Goal: Share content: Share content

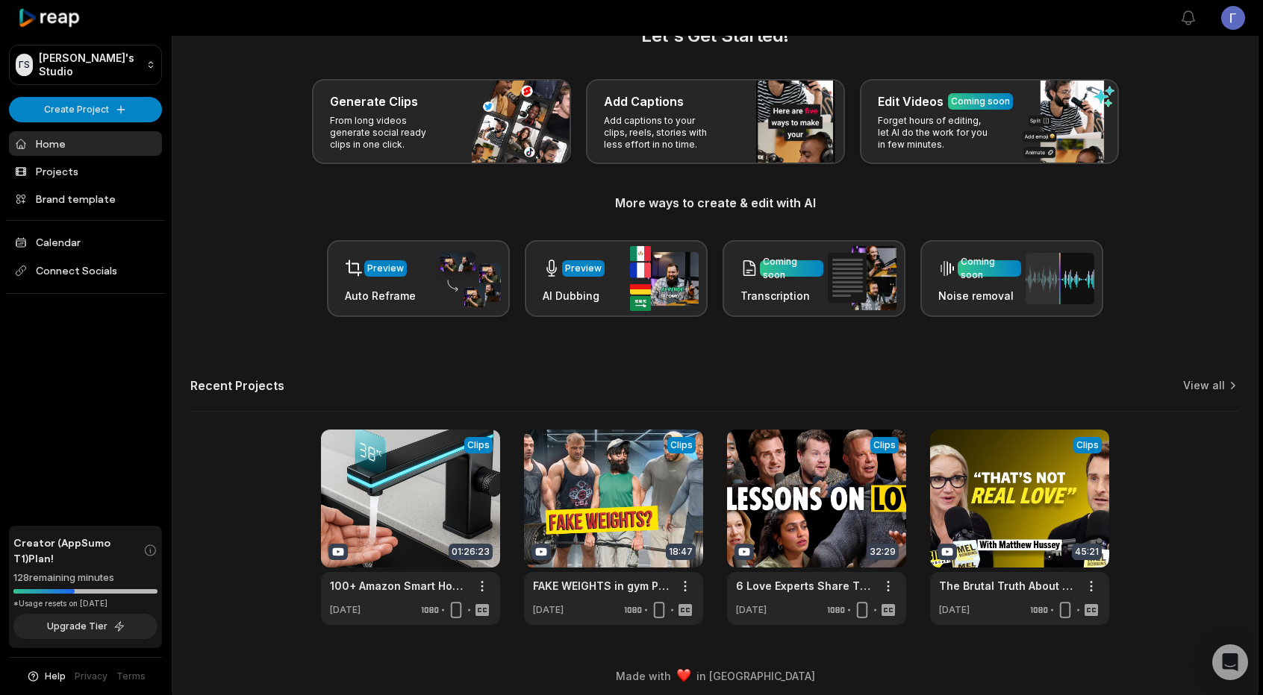
scroll to position [48, 0]
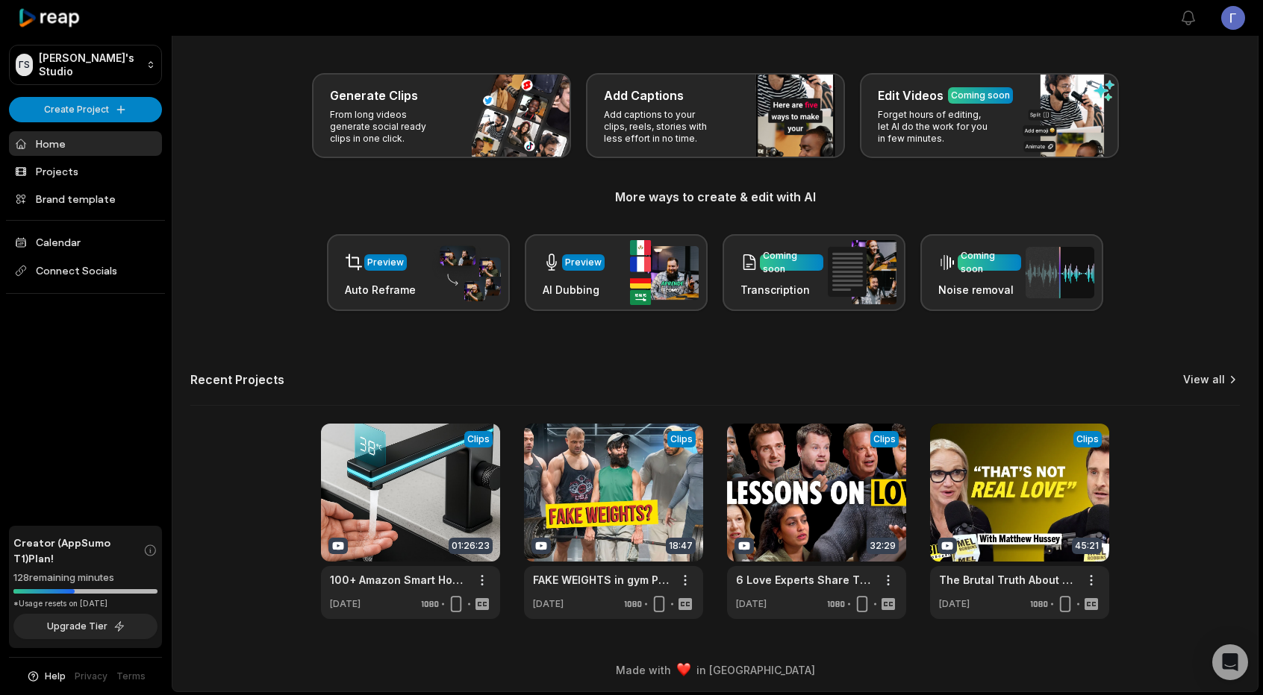
click at [1218, 378] on link "View all" at bounding box center [1204, 379] width 42 height 15
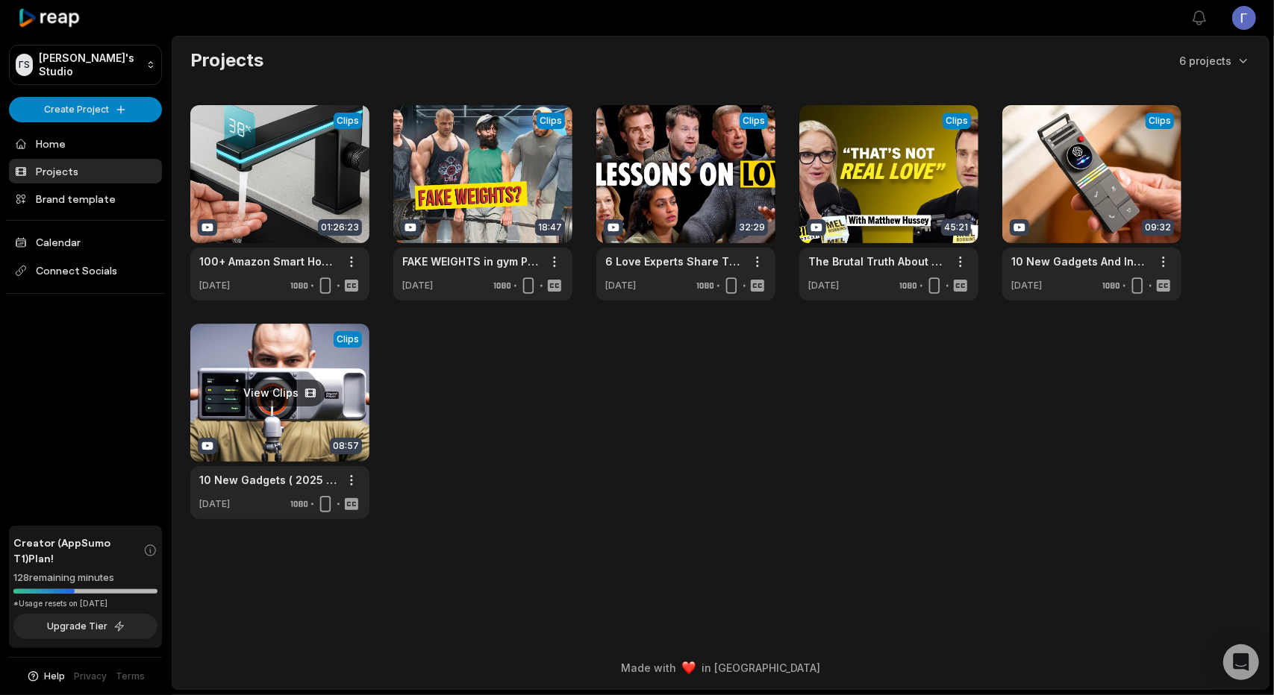
click at [301, 400] on link at bounding box center [279, 422] width 179 height 196
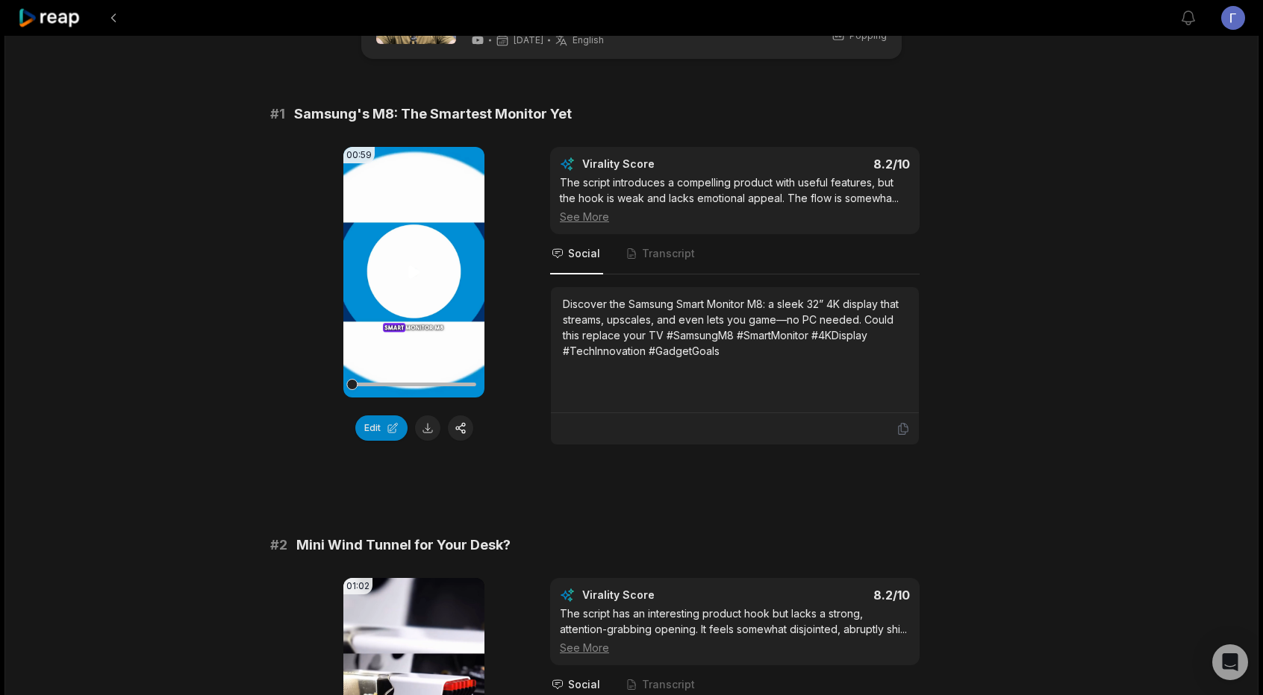
scroll to position [75, 0]
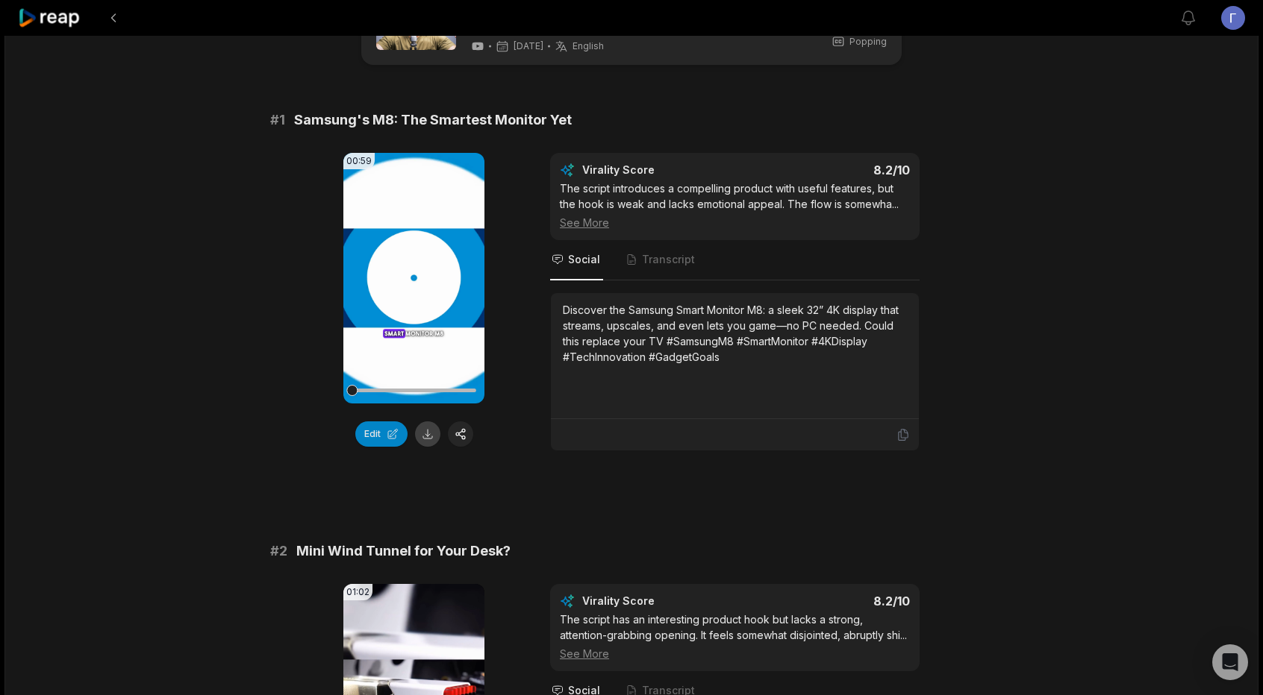
click at [431, 433] on button at bounding box center [427, 434] width 25 height 25
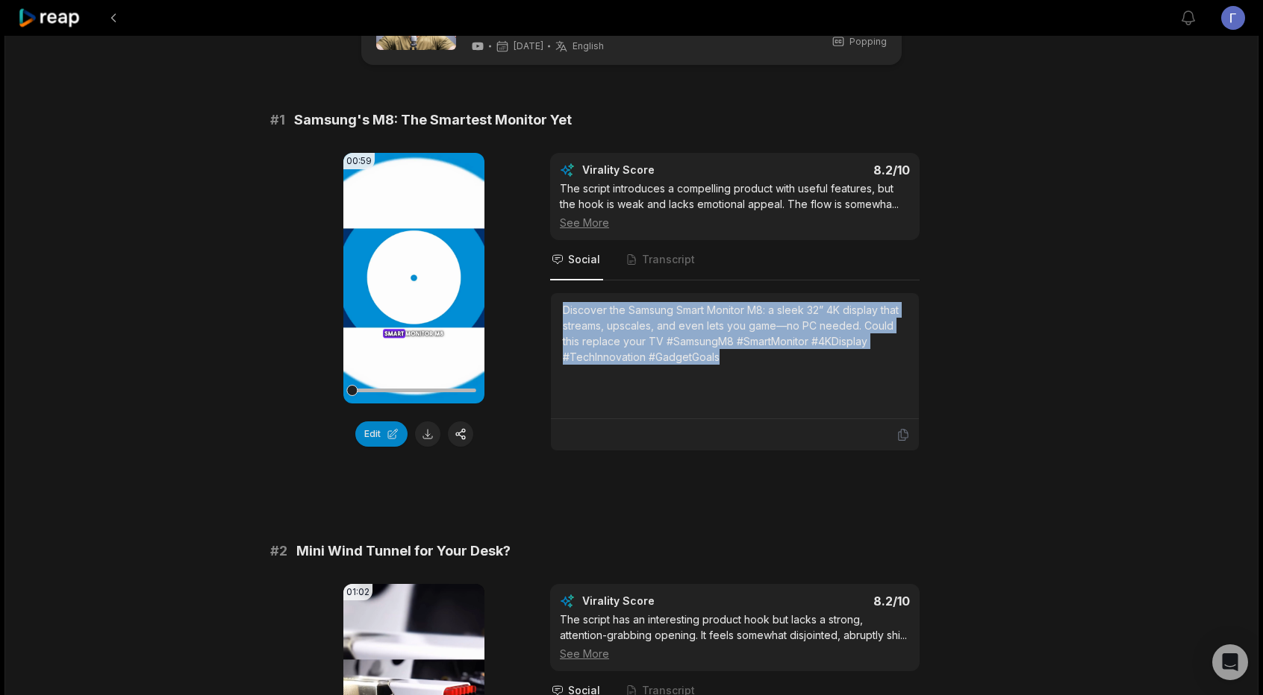
drag, startPoint x: 563, startPoint y: 304, endPoint x: 796, endPoint y: 351, distance: 238.4
click at [796, 351] on div "Discover the Samsung Smart Monitor M8: a sleek 32” 4K display that streams, ups…" at bounding box center [735, 333] width 344 height 63
copy div "Discover the Samsung Smart Monitor M8: a sleek 32” 4K display that streams, ups…"
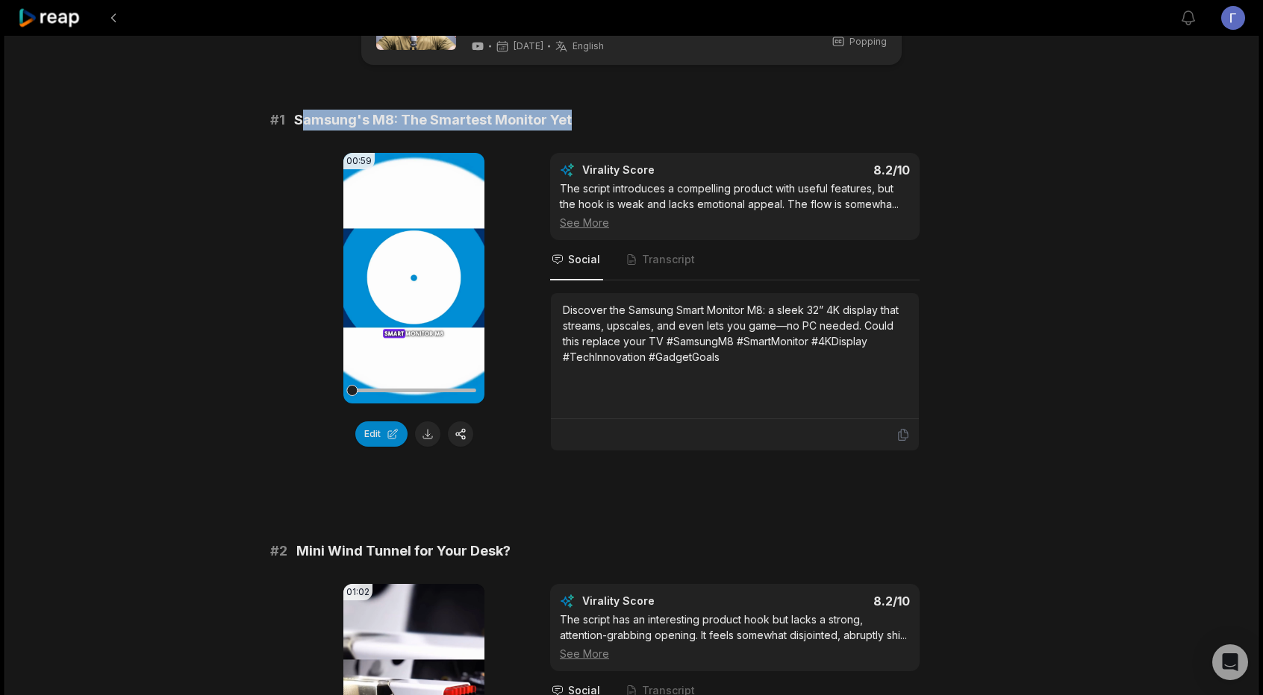
drag, startPoint x: 298, startPoint y: 116, endPoint x: 588, endPoint y: 123, distance: 289.6
click at [588, 123] on div "# 1 Samsung's M8: The Smartest Monitor Yet" at bounding box center [631, 120] width 722 height 21
drag, startPoint x: 294, startPoint y: 121, endPoint x: 581, endPoint y: 119, distance: 286.6
click at [581, 119] on div "# 1 Samsung's M8: The Smartest Monitor Yet" at bounding box center [631, 120] width 722 height 21
copy span "Samsung's M8: The Smartest Monitor Yet"
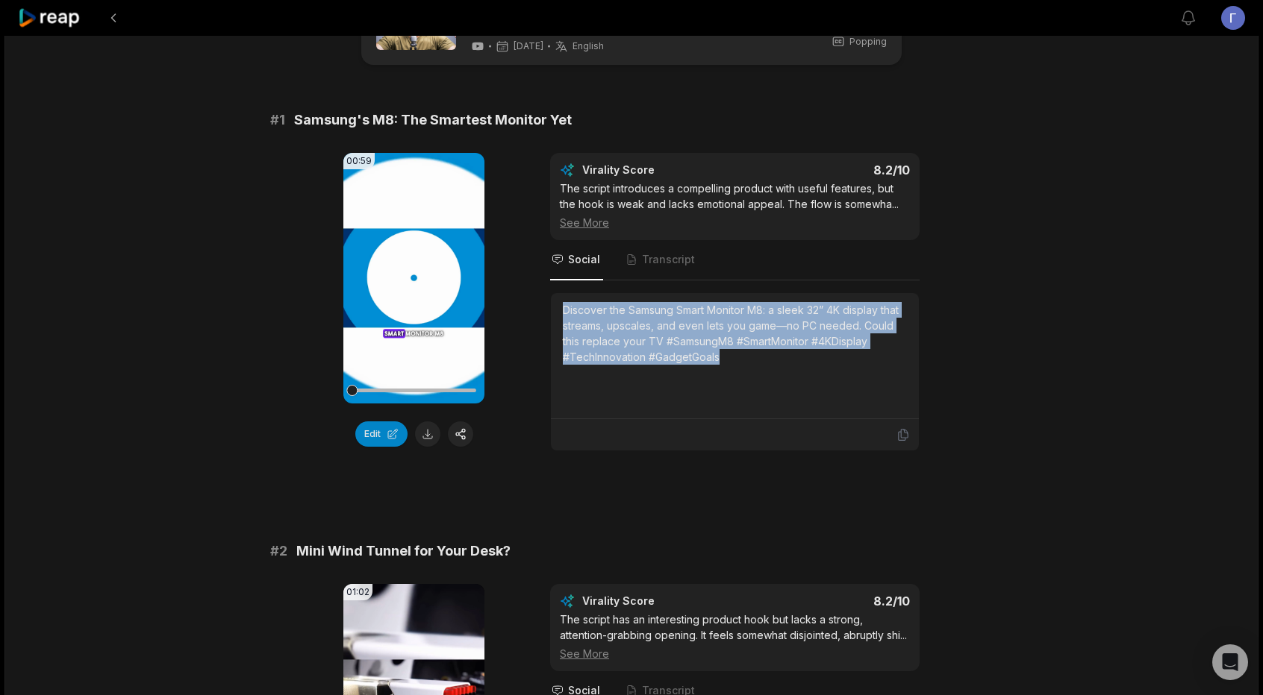
drag, startPoint x: 563, startPoint y: 302, endPoint x: 736, endPoint y: 370, distance: 185.3
click at [736, 370] on div "Discover the Samsung Smart Monitor M8: a sleek 32” 4K display that streams, ups…" at bounding box center [735, 356] width 368 height 126
copy div "Discover the Samsung Smart Monitor M8: a sleek 32” 4K display that streams, ups…"
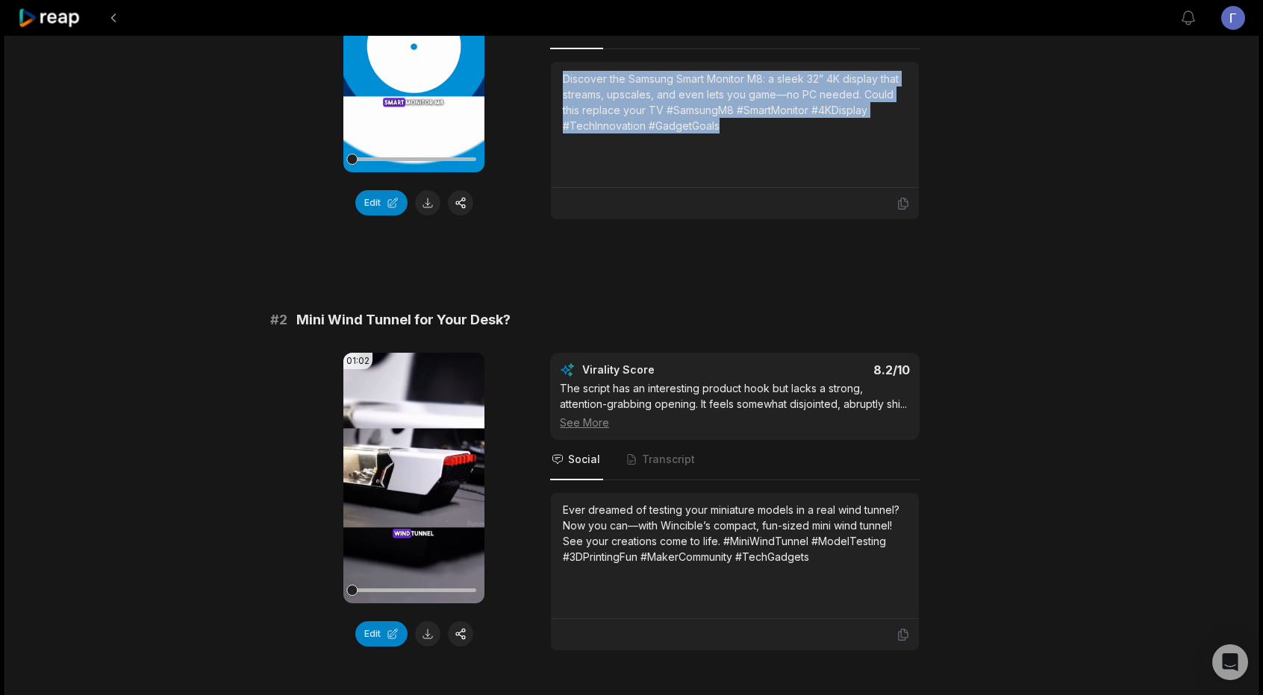
scroll to position [298, 0]
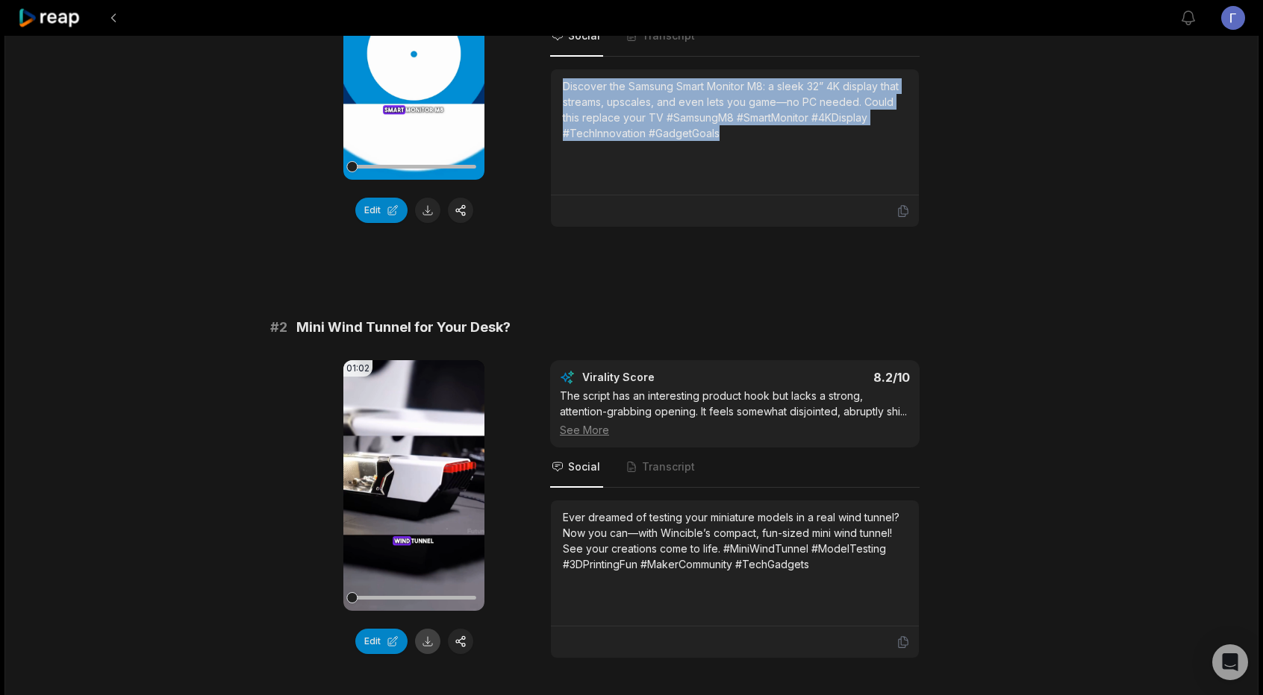
click at [427, 638] on button at bounding box center [427, 641] width 25 height 25
click at [1151, 80] on div "08:57 10 New Gadgets ( 2025 ) That You Will Want To Buy [DATE] English en 00:00…" at bounding box center [631, 683] width 1254 height 1892
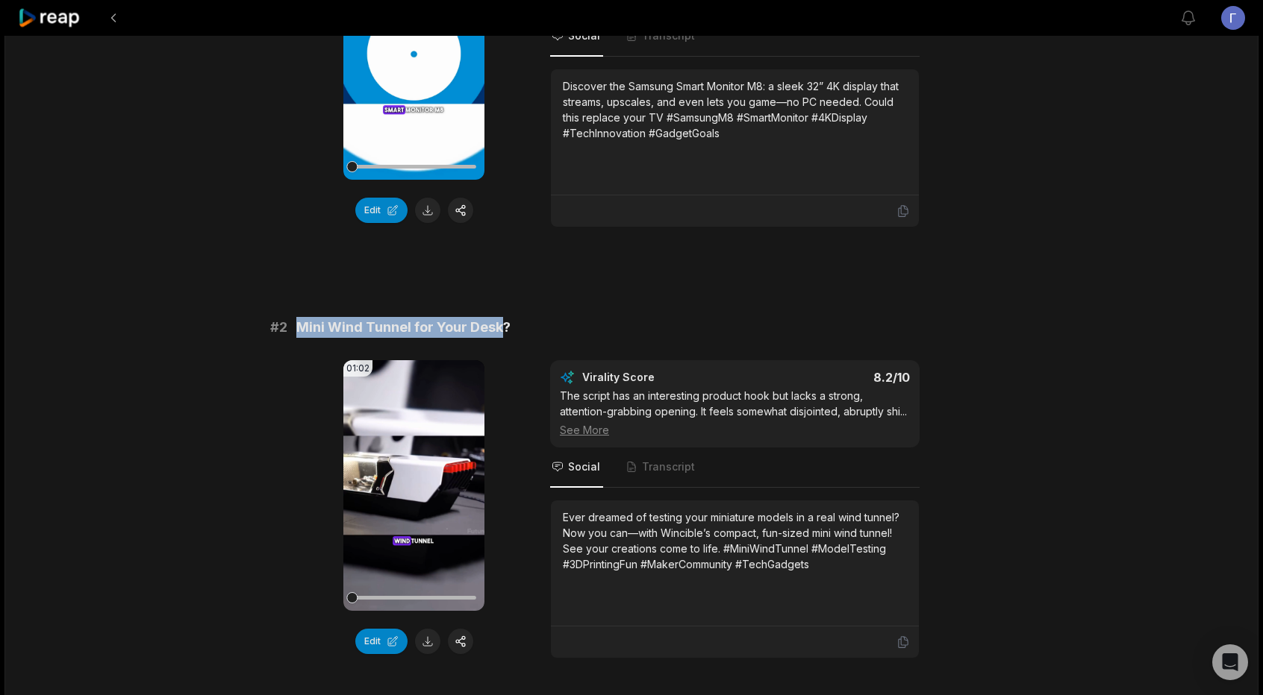
drag, startPoint x: 300, startPoint y: 326, endPoint x: 503, endPoint y: 325, distance: 203.0
click at [503, 325] on span "Mini Wind Tunnel for Your Desk?" at bounding box center [403, 327] width 214 height 21
copy span "Mini Wind Tunnel for Your Desk"
click at [429, 639] on button at bounding box center [427, 641] width 25 height 25
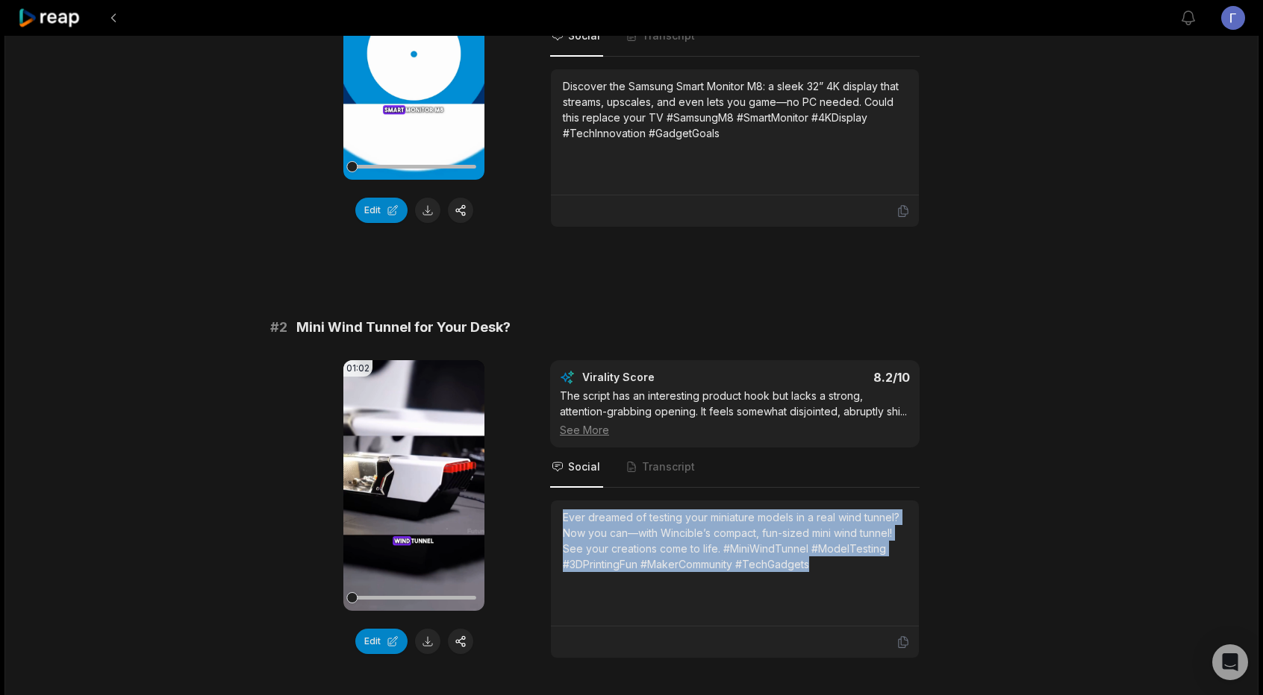
drag, startPoint x: 563, startPoint y: 528, endPoint x: 825, endPoint y: 588, distance: 269.4
click at [825, 588] on div "Ever dreamed of testing your miniature models in a real wind tunnel? Now you ca…" at bounding box center [735, 563] width 344 height 107
copy div "Ever dreamed of testing your miniature models in a real wind tunnel? Now you ca…"
click at [1042, 178] on div "08:57 10 New Gadgets ( 2025 ) That You Will Want To Buy [DATE] English en 00:00…" at bounding box center [631, 683] width 1254 height 1892
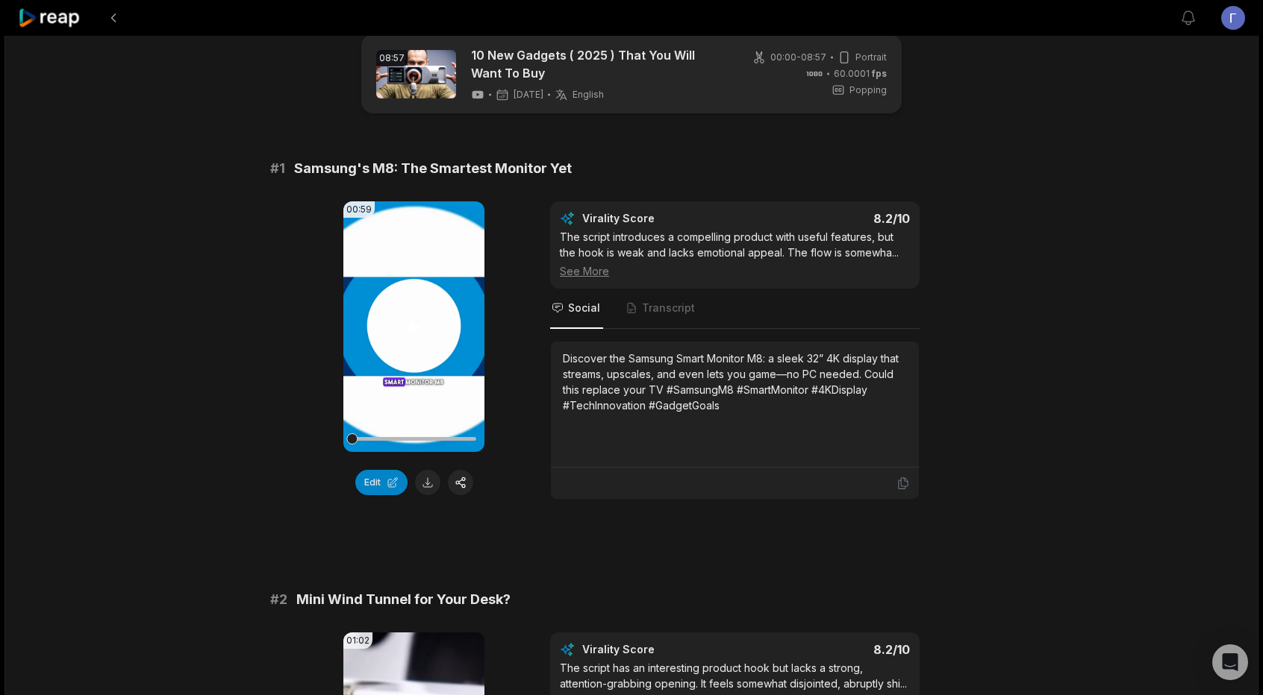
scroll to position [0, 0]
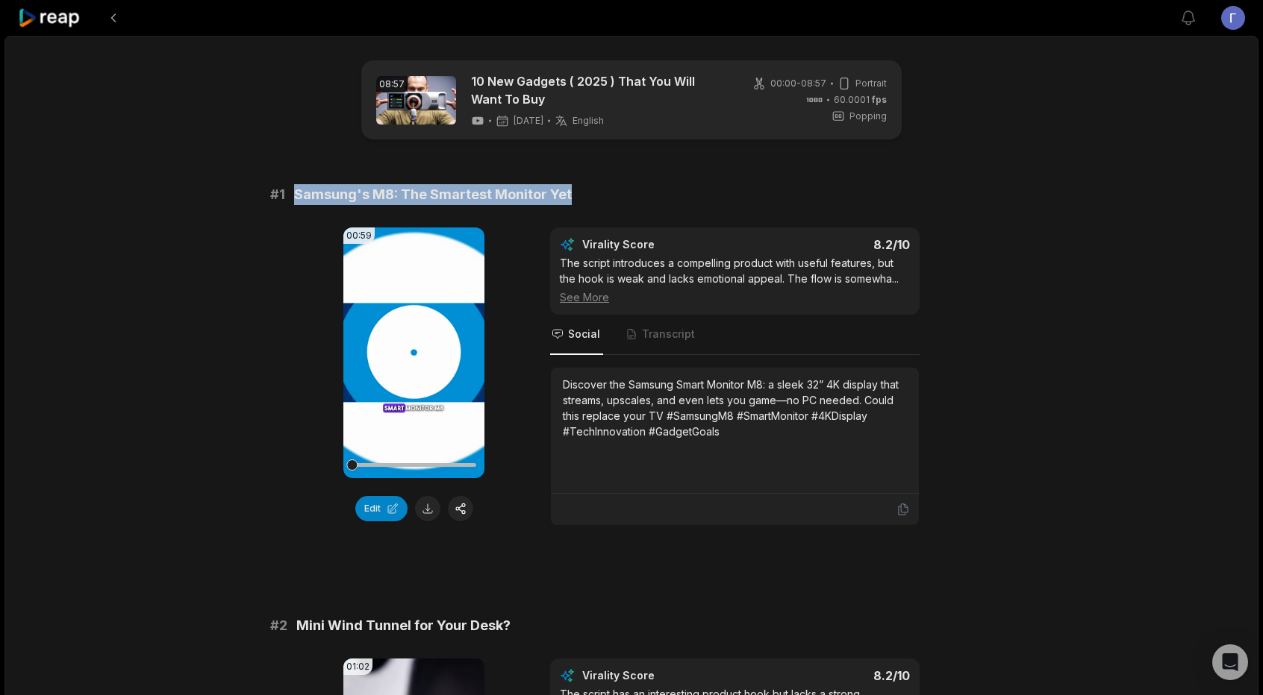
drag, startPoint x: 297, startPoint y: 193, endPoint x: 564, endPoint y: 180, distance: 267.5
copy span "Samsung's M8: The Smartest Monitor Yet"
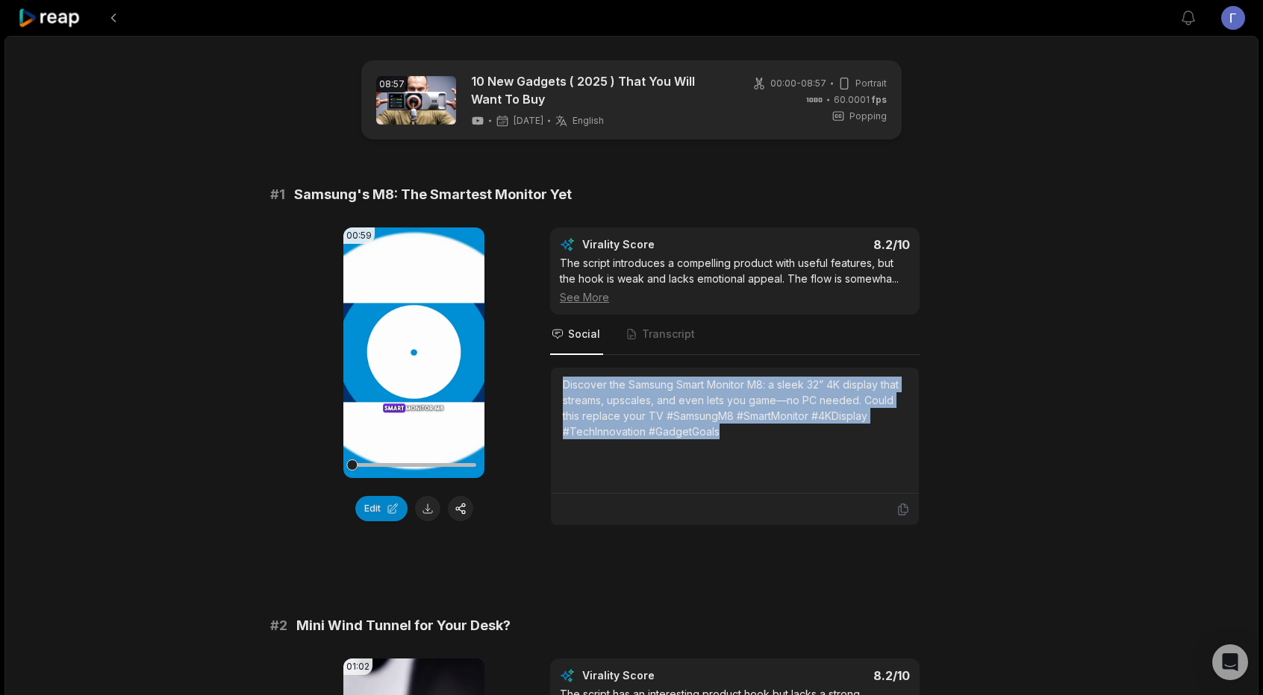
drag, startPoint x: 566, startPoint y: 381, endPoint x: 721, endPoint y: 428, distance: 162.0
click at [721, 428] on div "Discover the Samsung Smart Monitor M8: a sleek 32” 4K display that streams, ups…" at bounding box center [735, 408] width 344 height 63
copy div "Discover the Samsung Smart Monitor M8: a sleek 32” 4K display that streams, ups…"
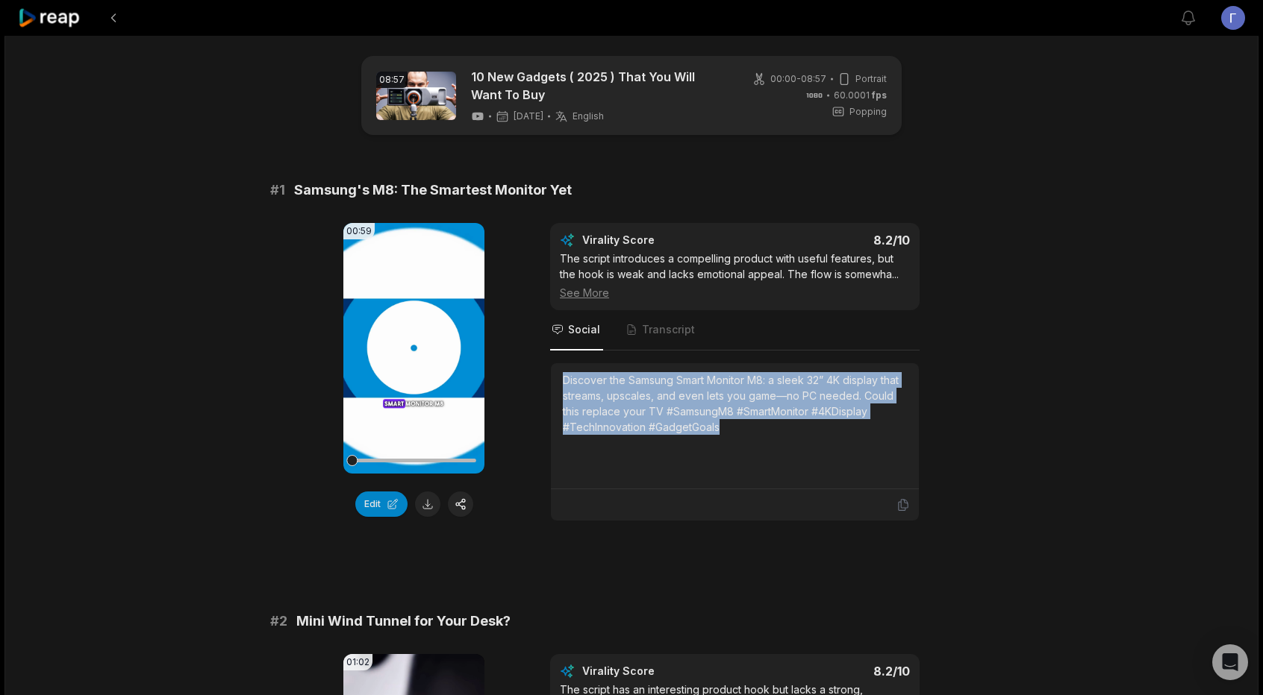
scroll to position [298, 0]
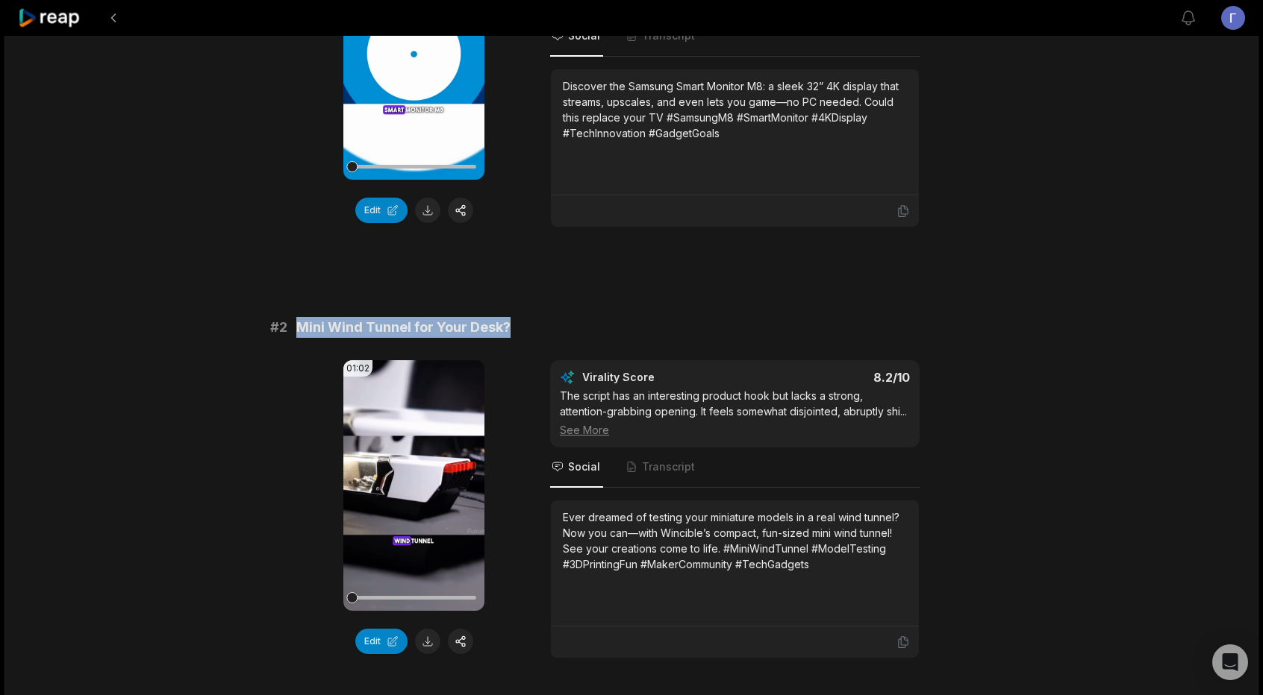
drag, startPoint x: 298, startPoint y: 322, endPoint x: 515, endPoint y: 322, distance: 217.2
click at [515, 322] on div "# 2 Mini Wind Tunnel for Your Desk?" at bounding box center [631, 327] width 722 height 21
click at [507, 323] on span "Mini Wind Tunnel for Your Desk?" at bounding box center [403, 327] width 214 height 21
drag, startPoint x: 504, startPoint y: 324, endPoint x: 301, endPoint y: 330, distance: 203.8
click at [301, 330] on span "Mini Wind Tunnel for Your Desk?" at bounding box center [403, 327] width 214 height 21
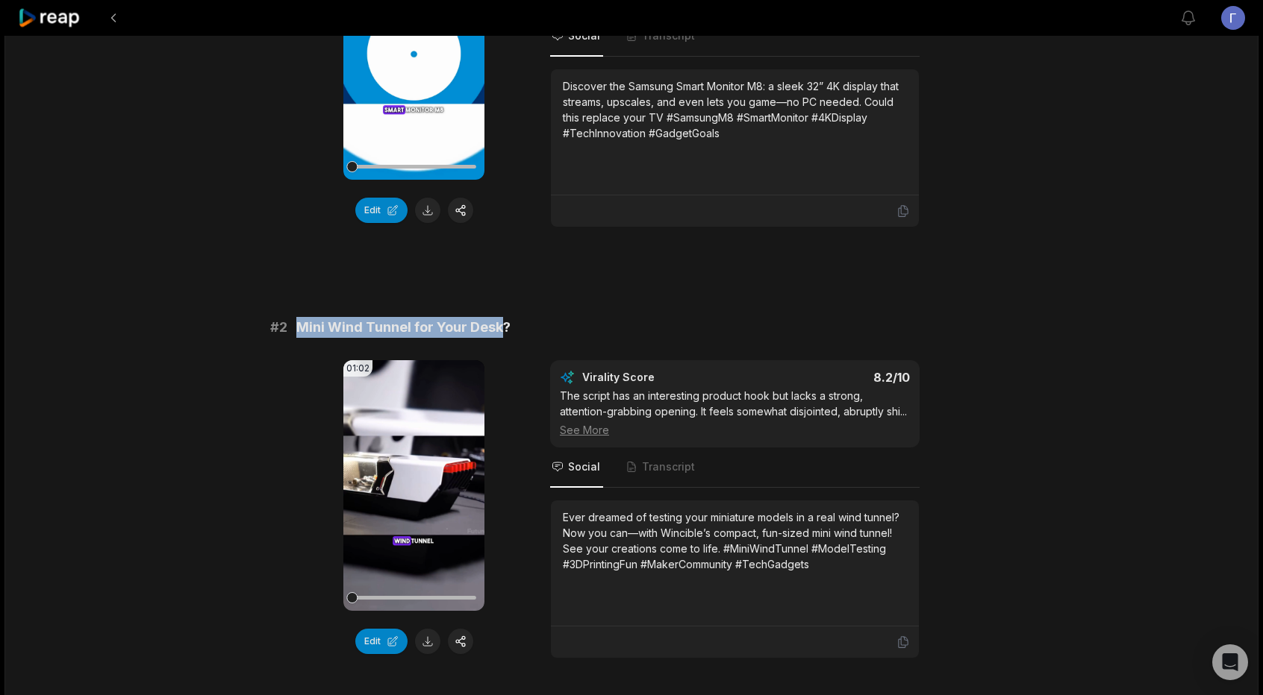
copy span "Mini Wind Tunnel for Your Desk"
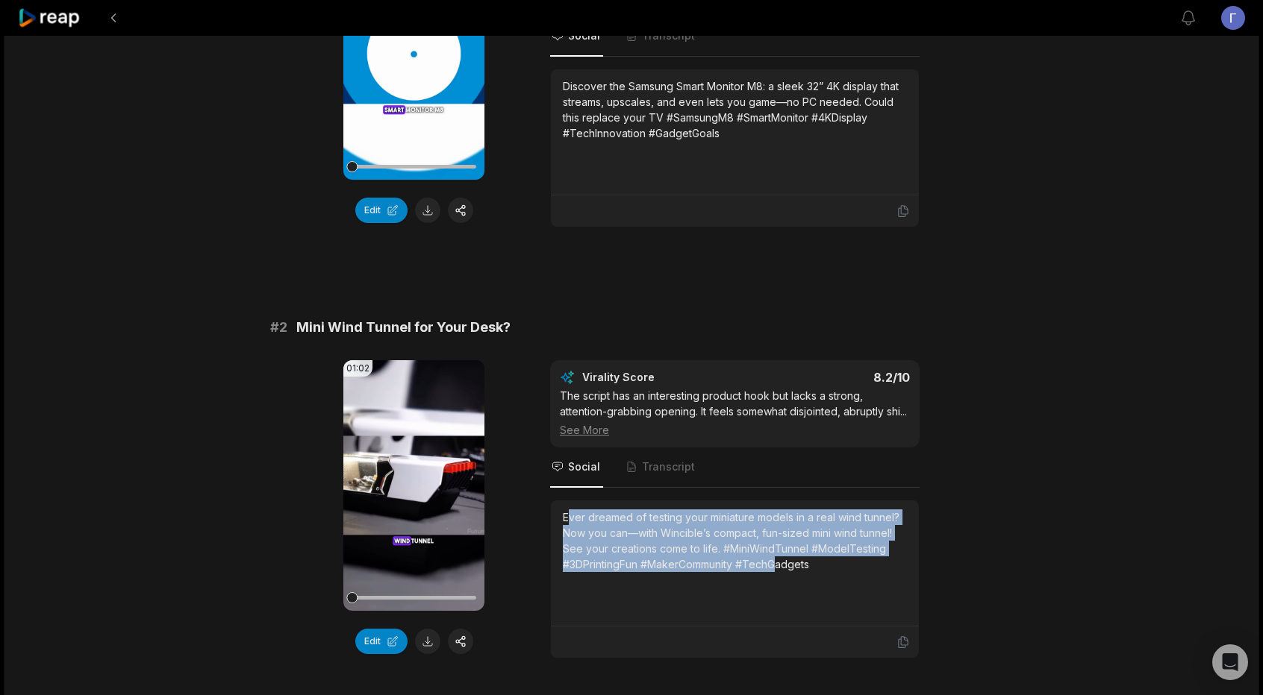
drag, startPoint x: 566, startPoint y: 526, endPoint x: 830, endPoint y: 565, distance: 267.0
click at [778, 570] on div "Ever dreamed of testing your miniature models in a real wind tunnel? Now you ca…" at bounding box center [735, 541] width 344 height 63
drag, startPoint x: 810, startPoint y: 580, endPoint x: 563, endPoint y: 530, distance: 252.0
click at [563, 530] on div "Ever dreamed of testing your miniature models in a real wind tunnel? Now you ca…" at bounding box center [735, 541] width 344 height 63
copy div "Ever dreamed of testing your miniature models in a real wind tunnel? Now you ca…"
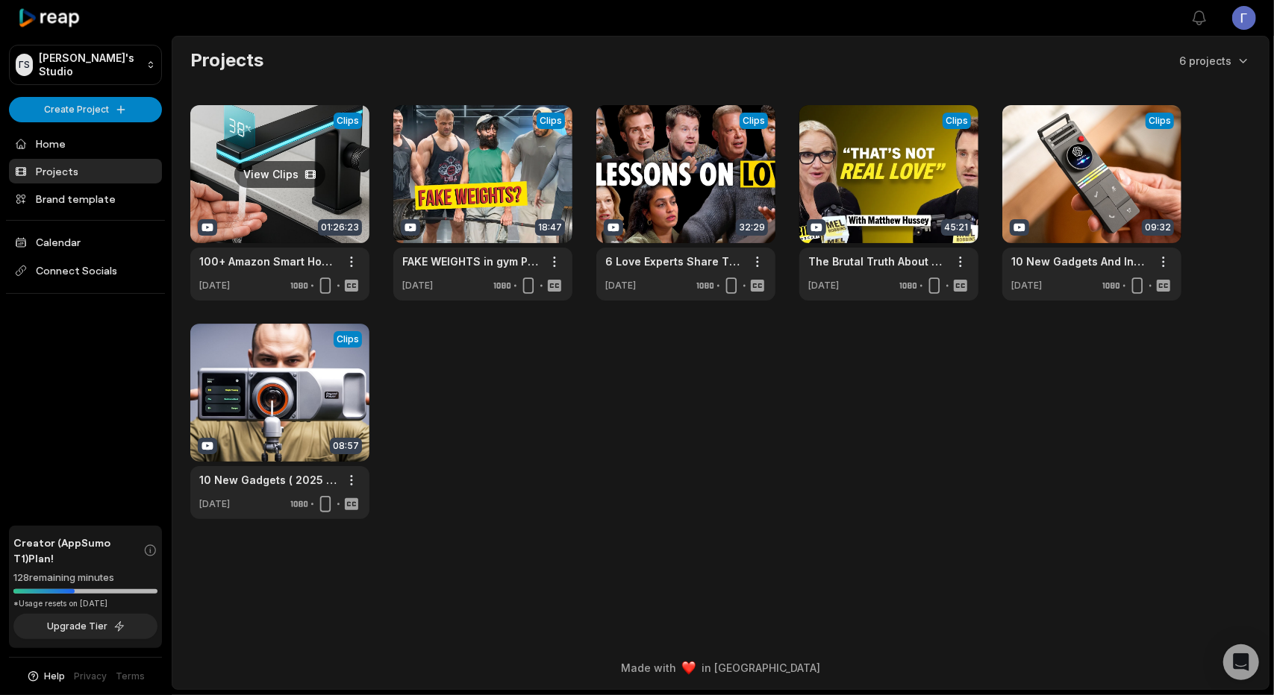
click at [287, 134] on link at bounding box center [279, 203] width 179 height 196
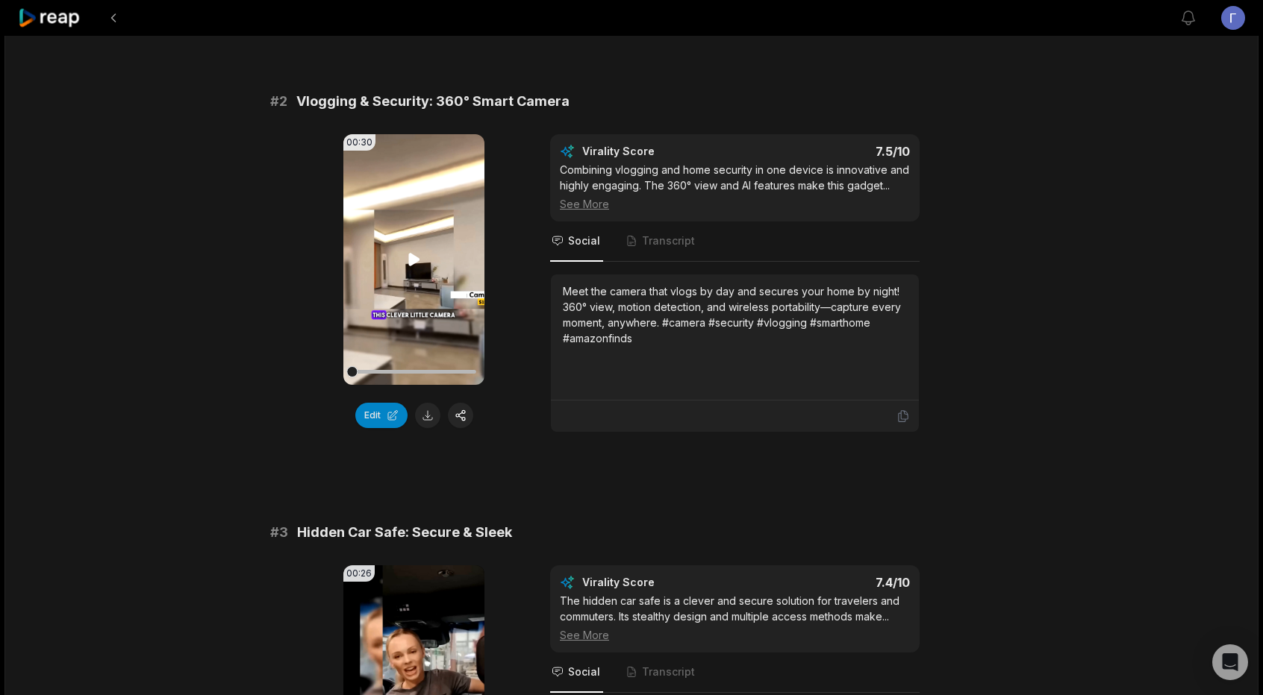
scroll to position [522, 0]
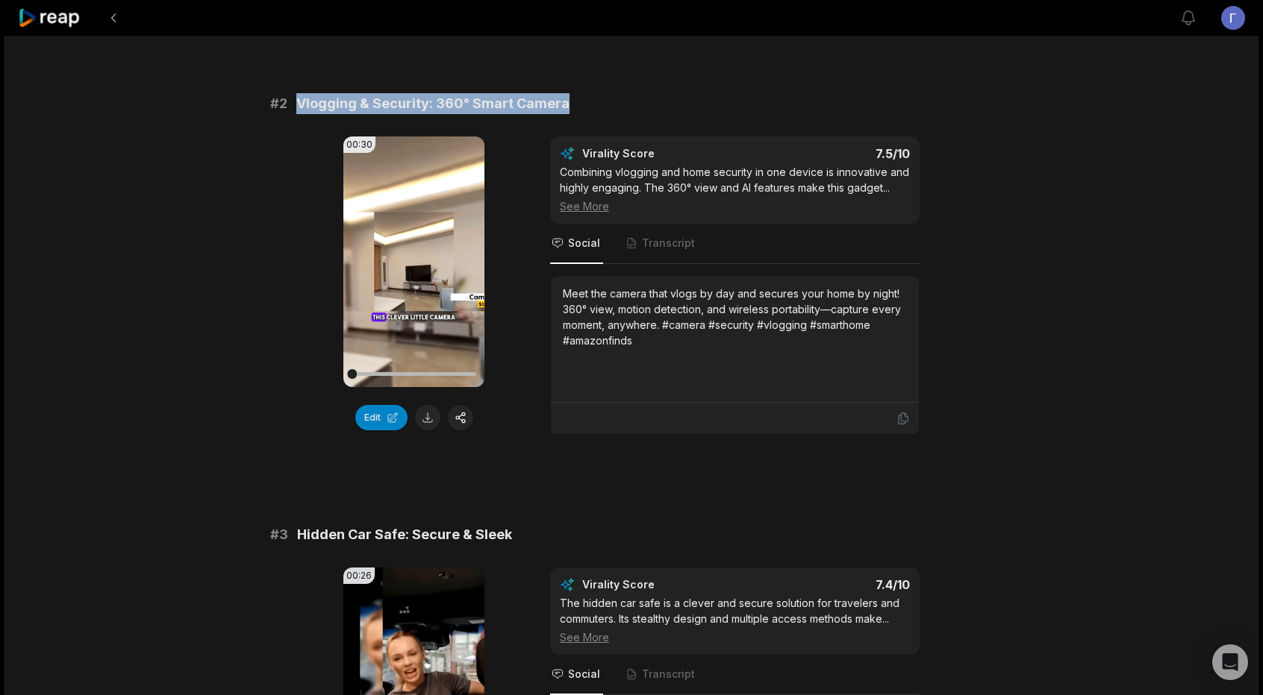
drag, startPoint x: 298, startPoint y: 97, endPoint x: 565, endPoint y: 94, distance: 267.2
click at [565, 94] on div "# 2 Vlogging & Security: 360° Smart Camera" at bounding box center [631, 103] width 722 height 21
